Goal: Task Accomplishment & Management: Manage account settings

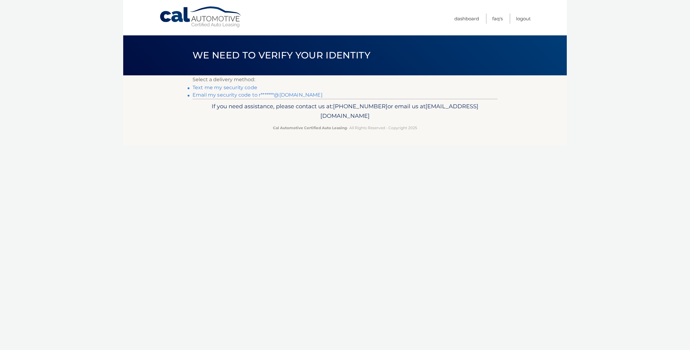
click at [225, 88] on link "Text me my security code" at bounding box center [224, 88] width 65 height 6
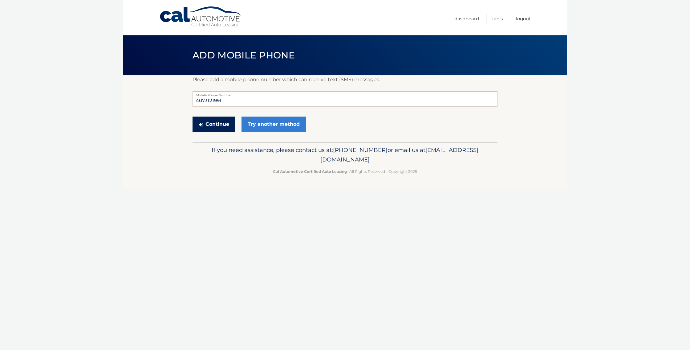
click at [210, 126] on button "Continue" at bounding box center [213, 124] width 43 height 15
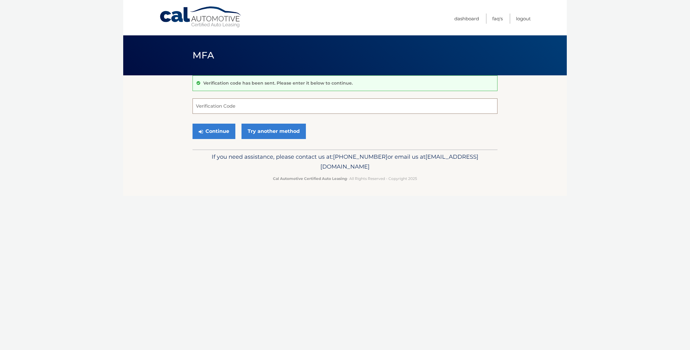
click at [302, 103] on input "Verification Code" at bounding box center [344, 106] width 305 height 15
type input "454195"
click at [192, 124] on button "Continue" at bounding box center [213, 131] width 43 height 15
click at [211, 130] on button "Continue" at bounding box center [213, 131] width 43 height 15
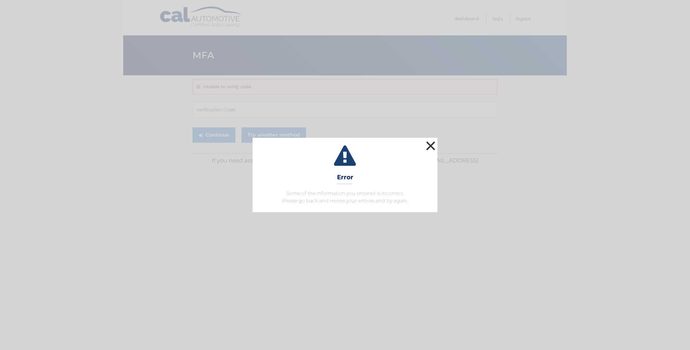
click at [432, 147] on button "×" at bounding box center [430, 146] width 12 height 12
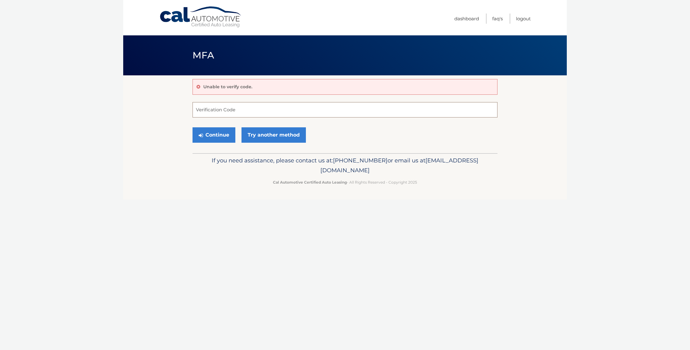
click at [327, 106] on input "Verification Code" at bounding box center [344, 109] width 305 height 15
type input "454195"
click at [216, 137] on button "Continue" at bounding box center [213, 134] width 43 height 15
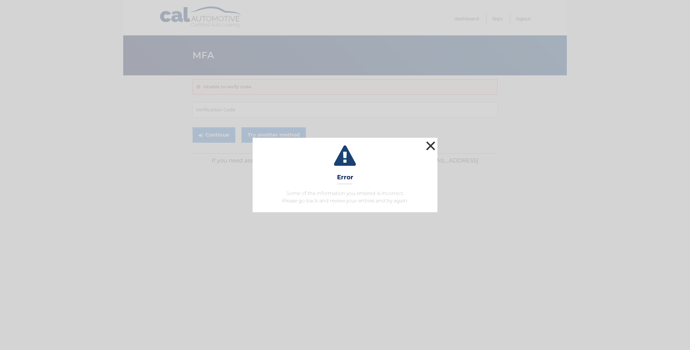
click at [432, 147] on button "×" at bounding box center [430, 146] width 12 height 12
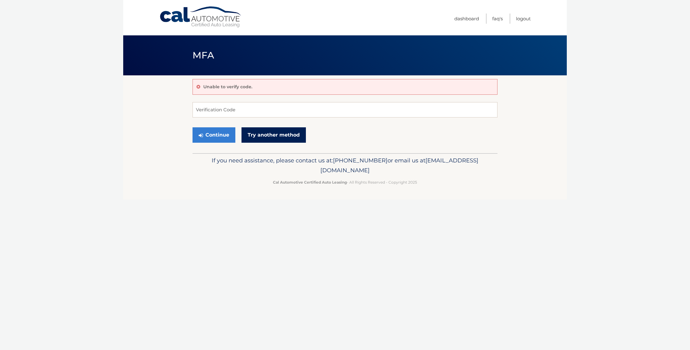
click at [269, 135] on link "Try another method" at bounding box center [273, 134] width 64 height 15
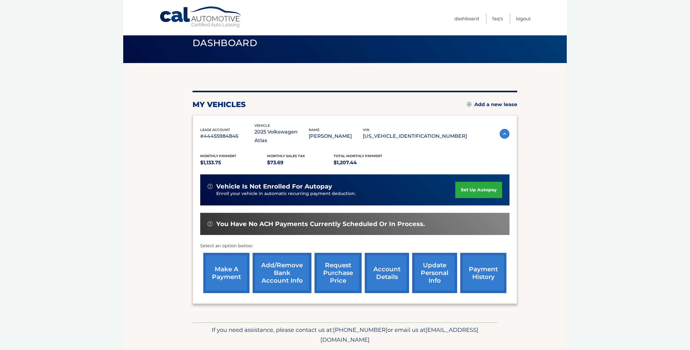
scroll to position [22, 0]
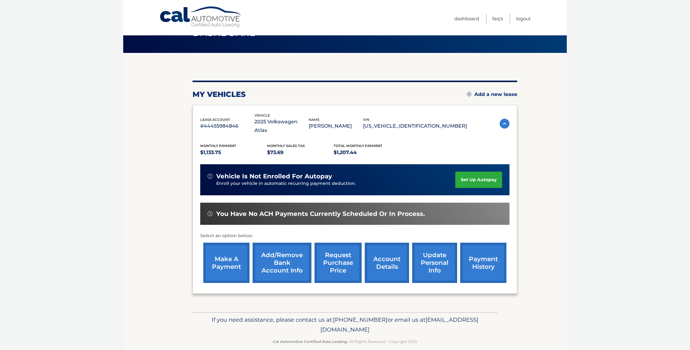
click at [384, 243] on link "account details" at bounding box center [387, 263] width 44 height 40
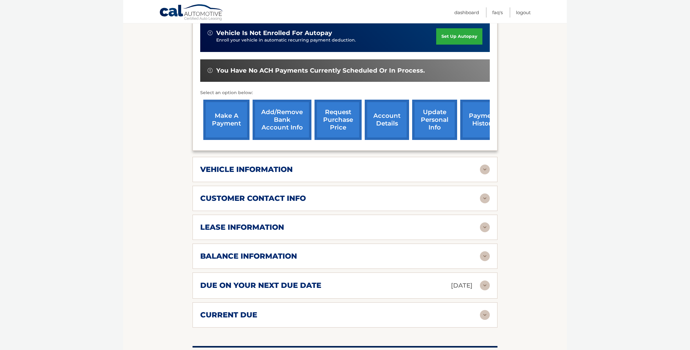
scroll to position [183, 0]
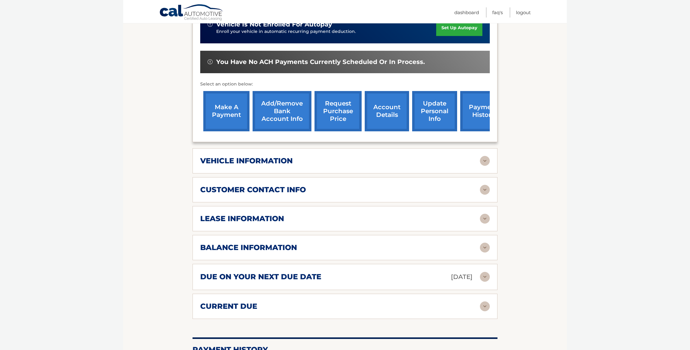
click at [481, 214] on img at bounding box center [485, 219] width 10 height 10
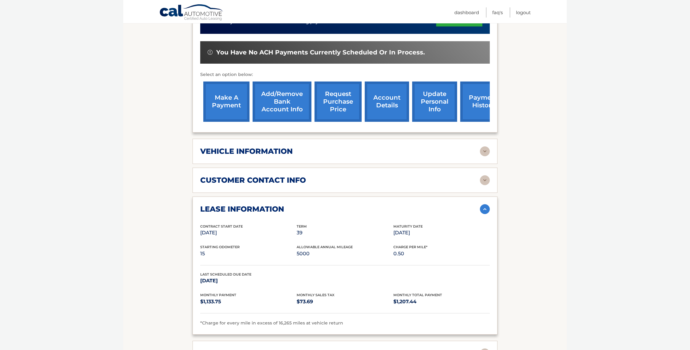
scroll to position [181, 0]
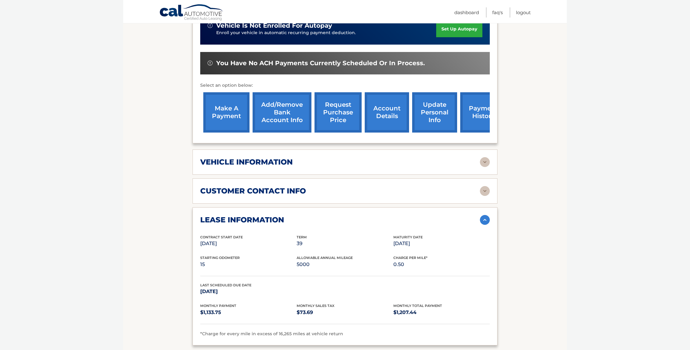
click at [217, 109] on link "make a payment" at bounding box center [226, 112] width 46 height 40
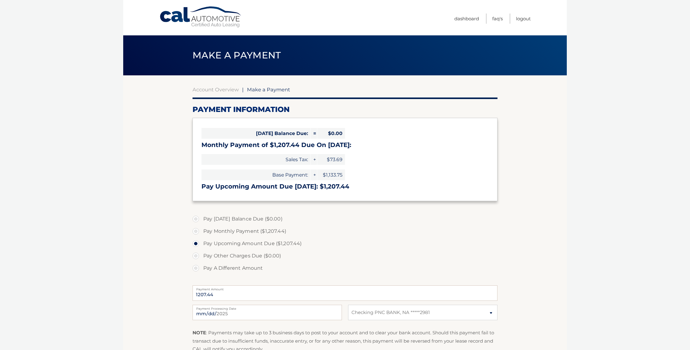
select select "NzZkYjJkZTUtMWVhMS00YTA3LThjMjktMTk3OWFhZTM5MzRm"
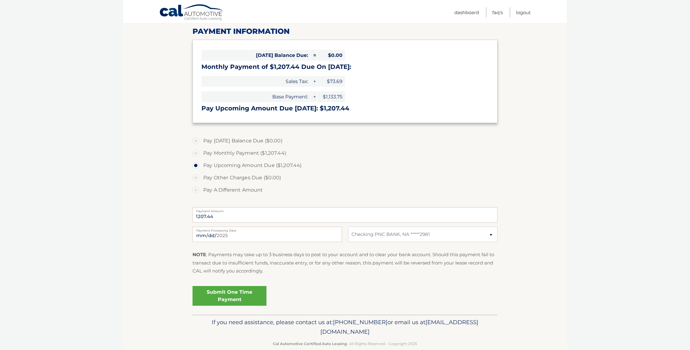
scroll to position [79, 0]
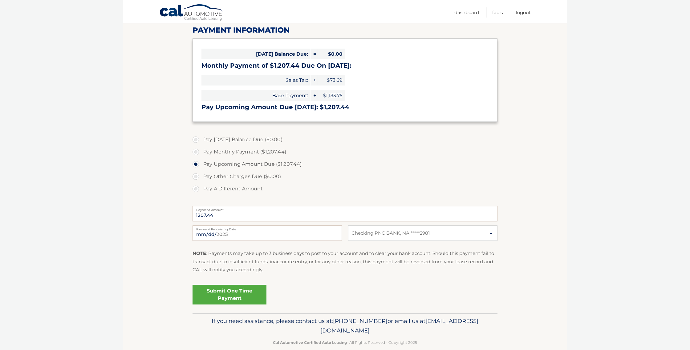
click at [233, 292] on link "Submit One Time Payment" at bounding box center [229, 295] width 74 height 20
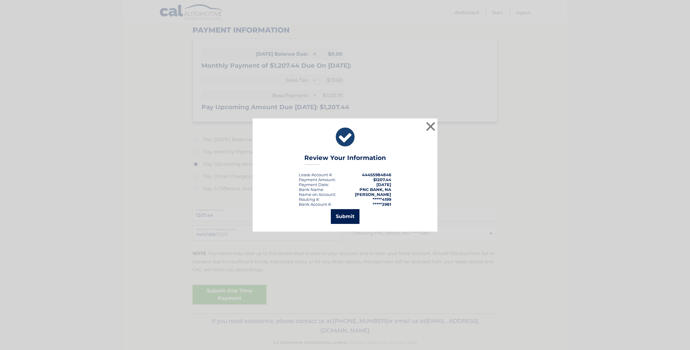
click at [338, 218] on button "Submit" at bounding box center [345, 216] width 29 height 15
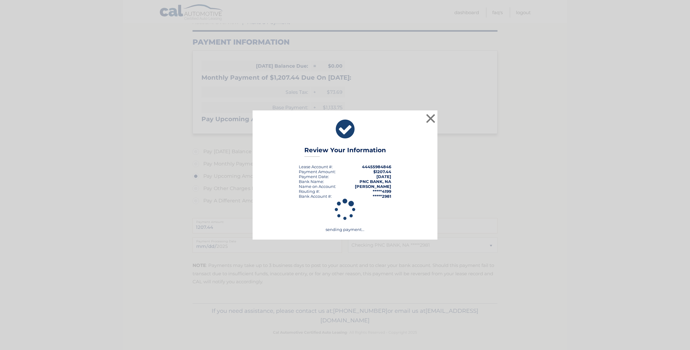
scroll to position [67, 0]
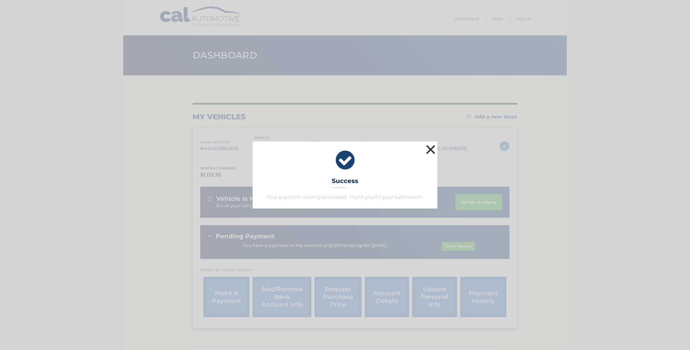
click at [433, 149] on button "×" at bounding box center [430, 149] width 12 height 12
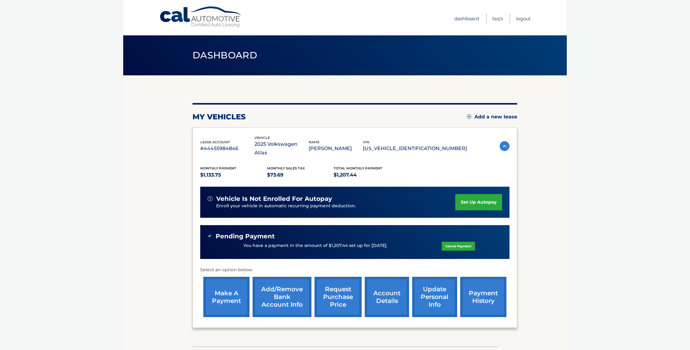
click at [470, 19] on link "Dashboard" at bounding box center [466, 19] width 25 height 10
